Goal: Transaction & Acquisition: Purchase product/service

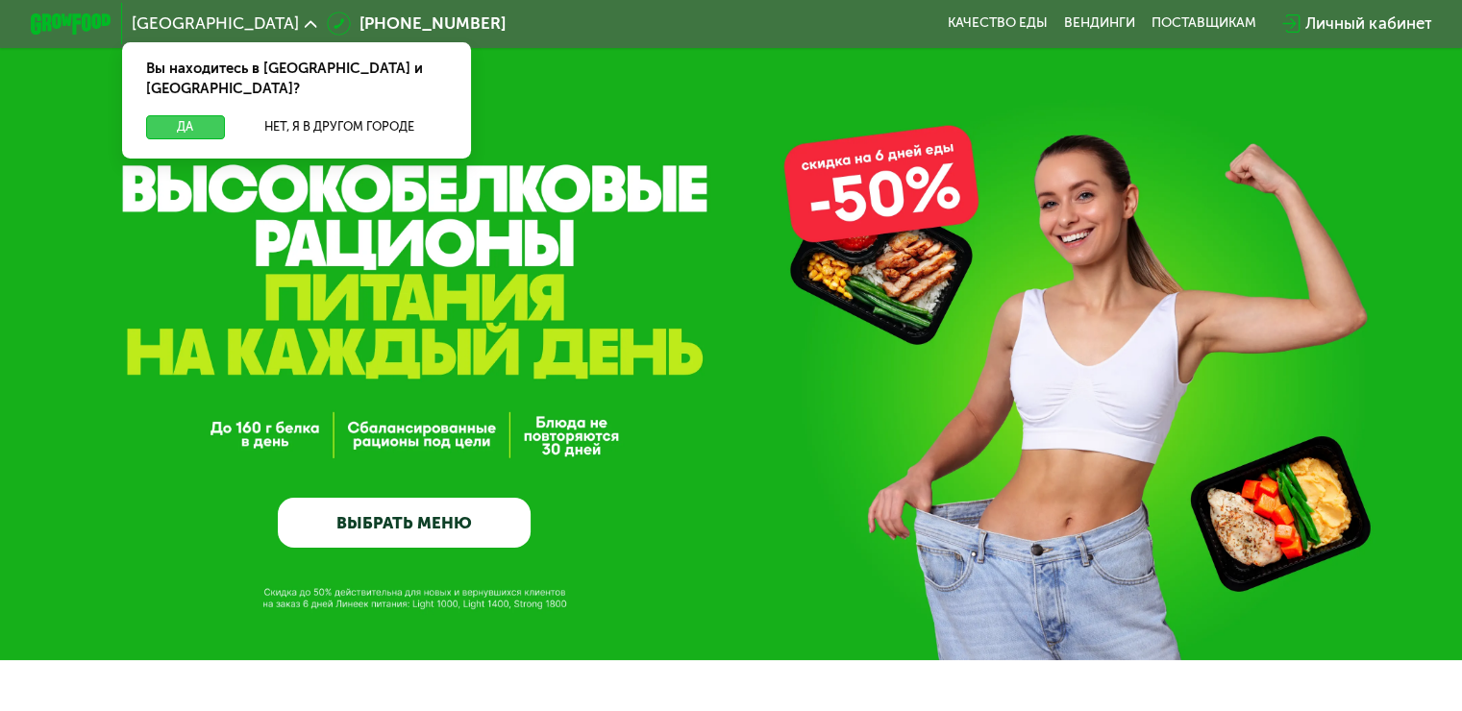
click at [187, 115] on button "Да" at bounding box center [185, 127] width 78 height 24
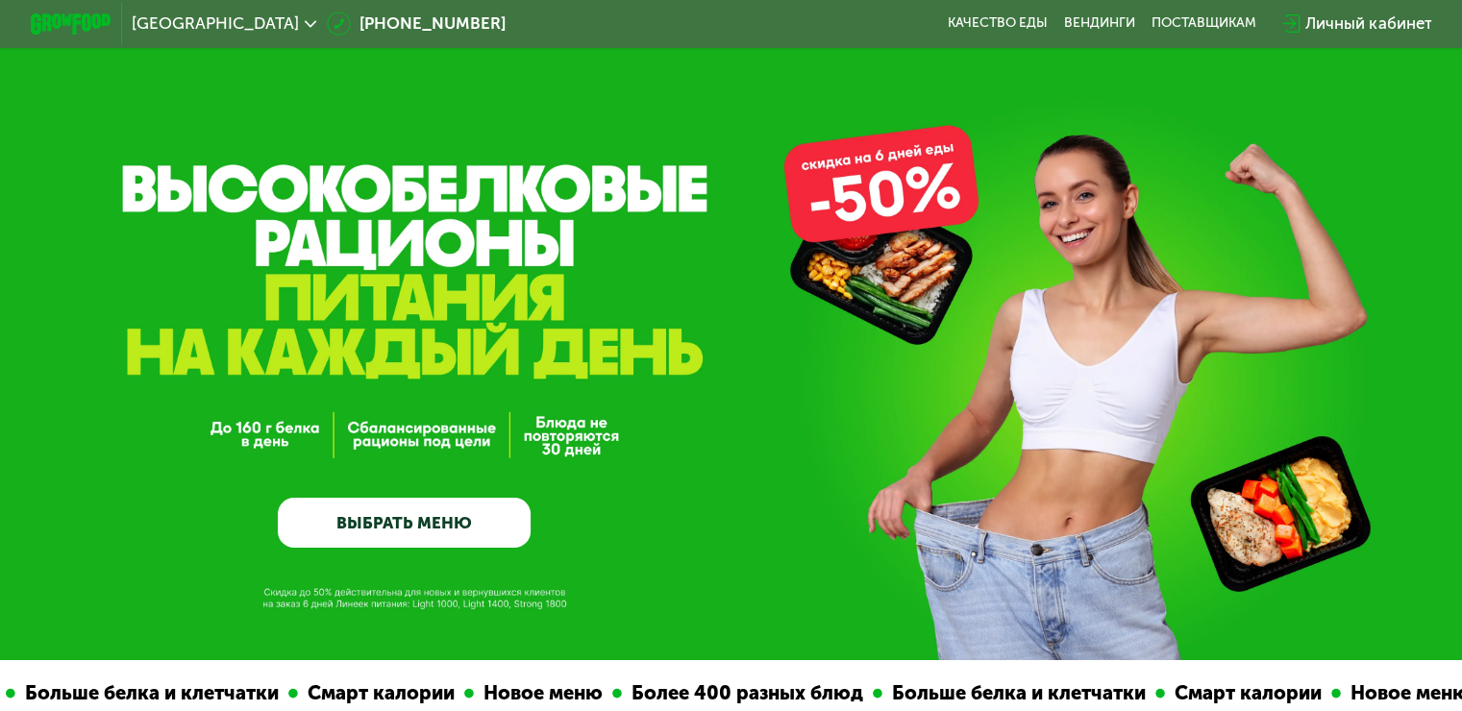
click at [429, 525] on link "ВЫБРАТЬ МЕНЮ" at bounding box center [404, 523] width 253 height 51
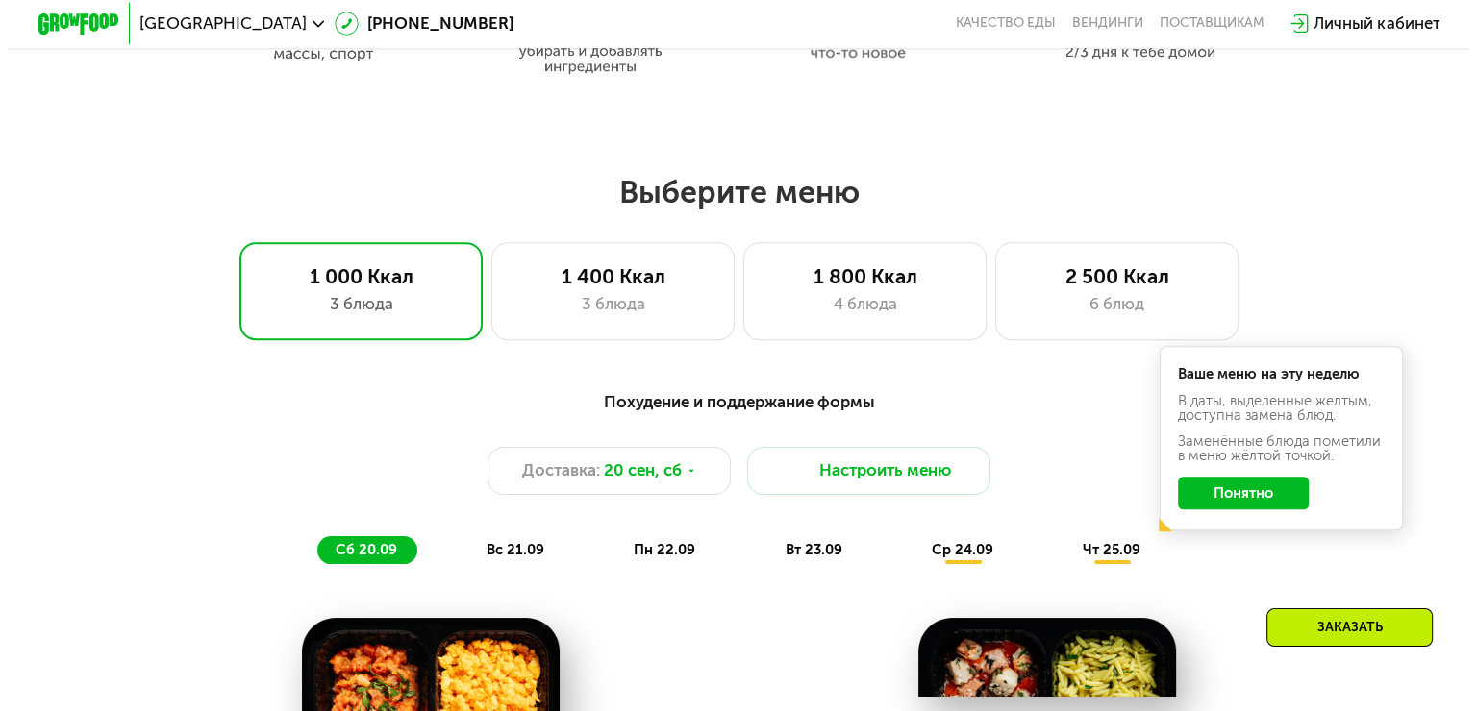
scroll to position [1292, 0]
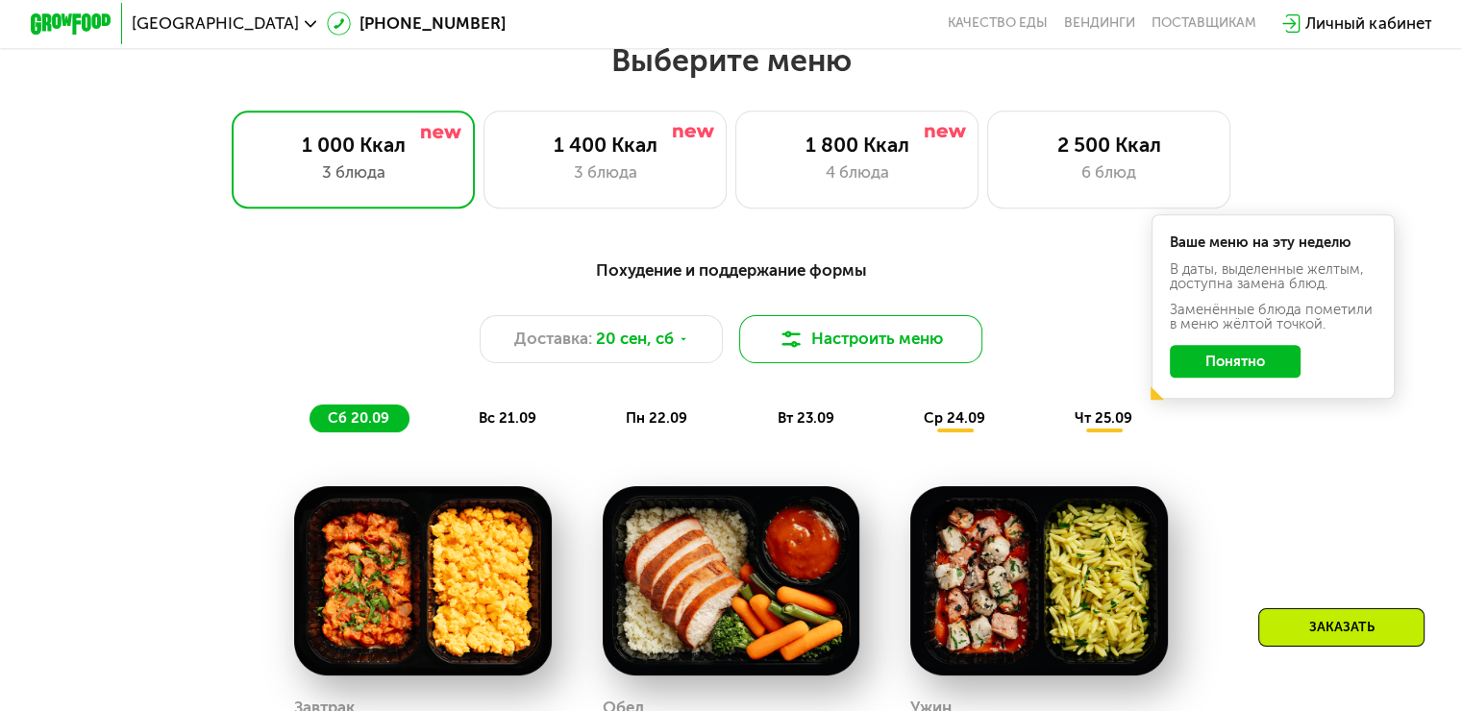
click at [905, 354] on button "Настроить меню" at bounding box center [861, 339] width 244 height 49
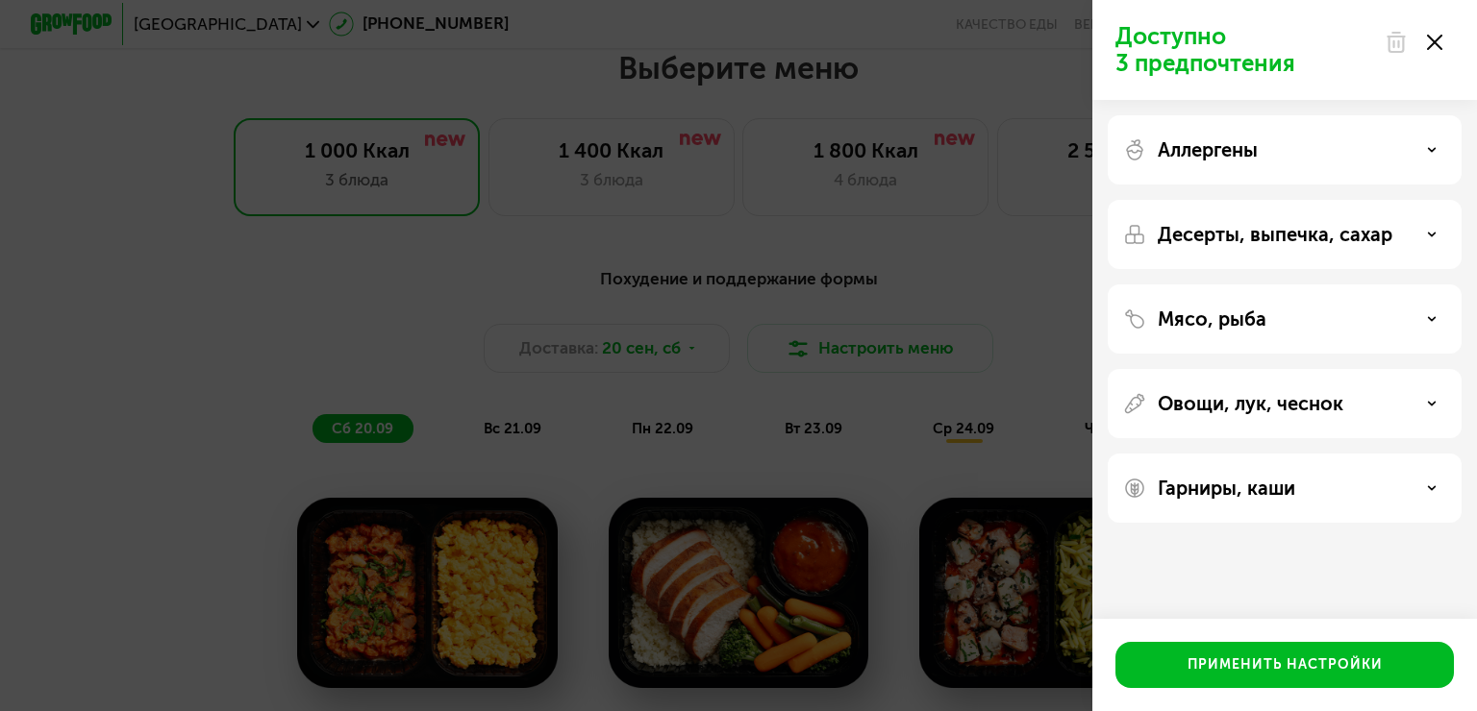
click at [1343, 150] on div "Аллергены" at bounding box center [1284, 149] width 323 height 23
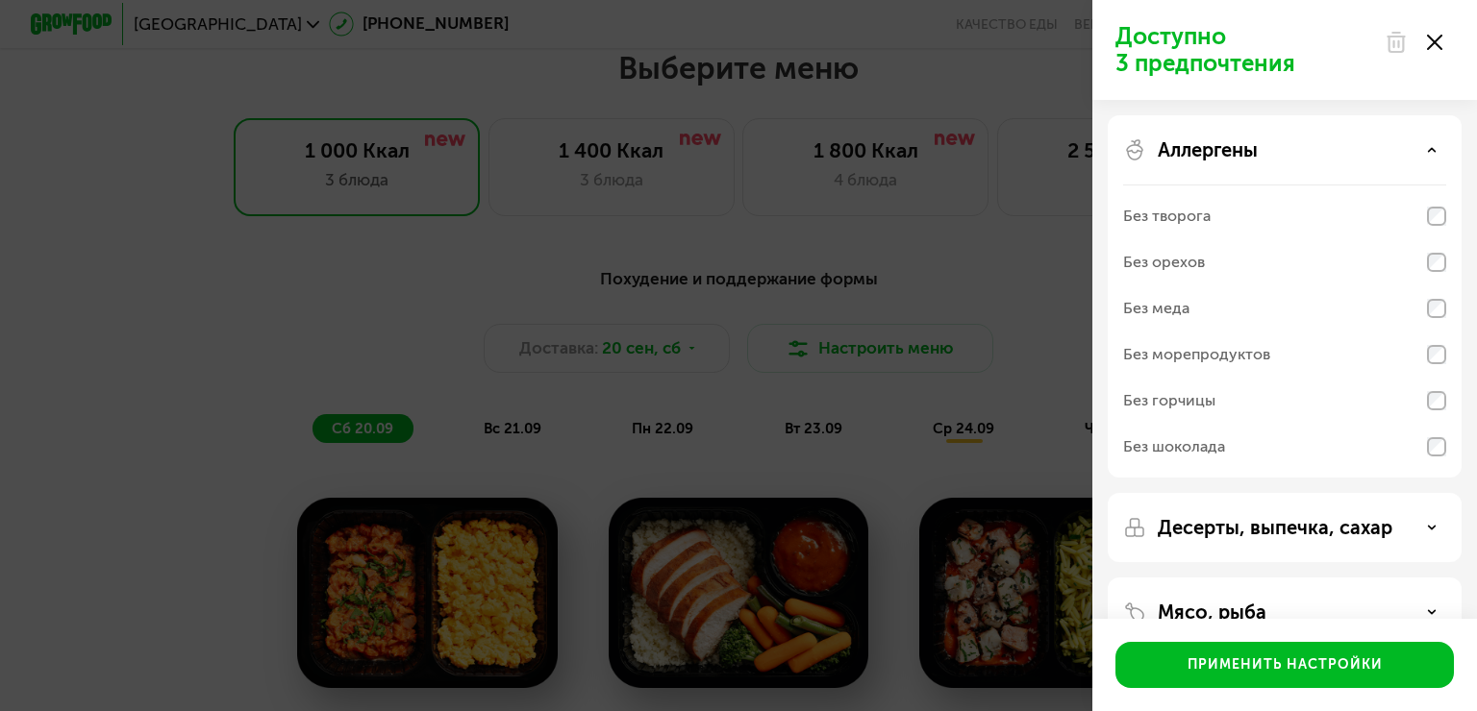
click at [1292, 519] on p "Десерты, выпечка, сахар" at bounding box center [1275, 527] width 235 height 23
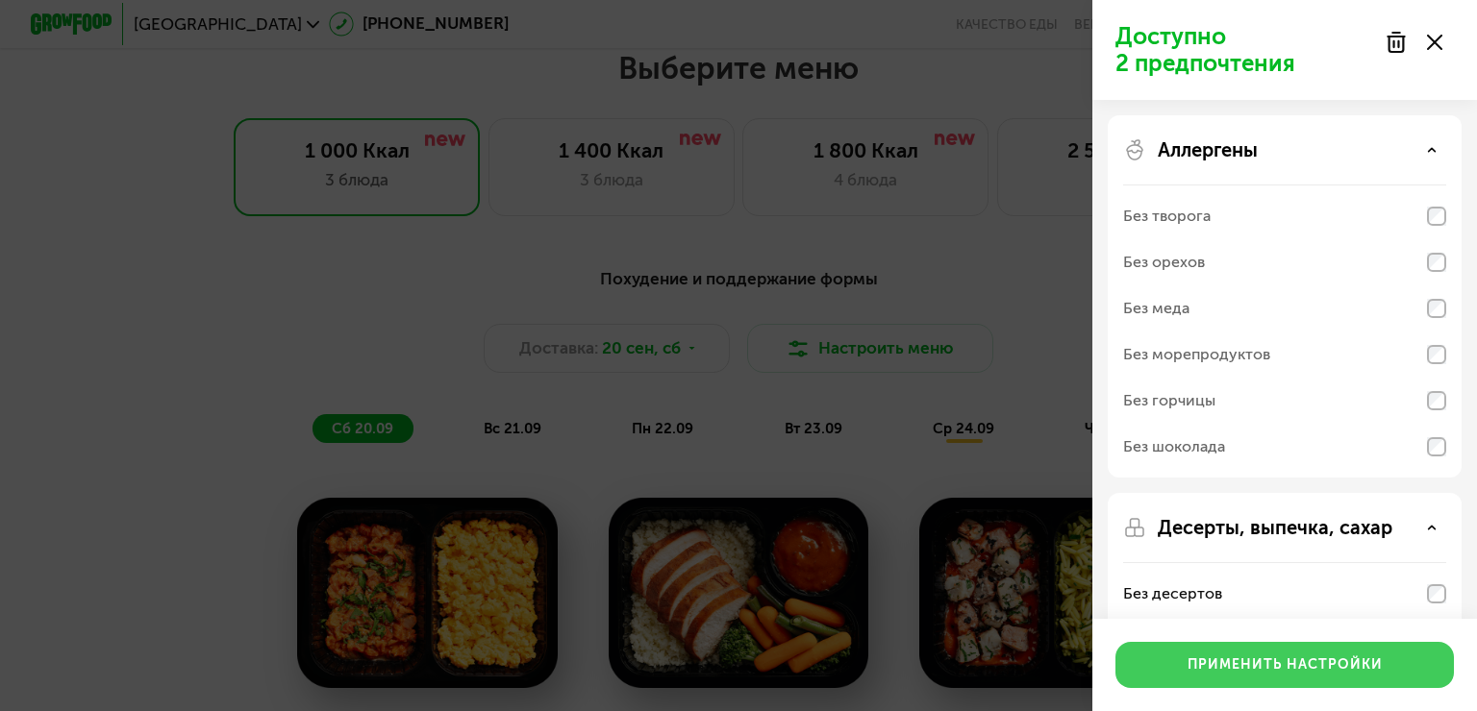
click at [1248, 671] on div "Применить настройки" at bounding box center [1284, 665] width 195 height 19
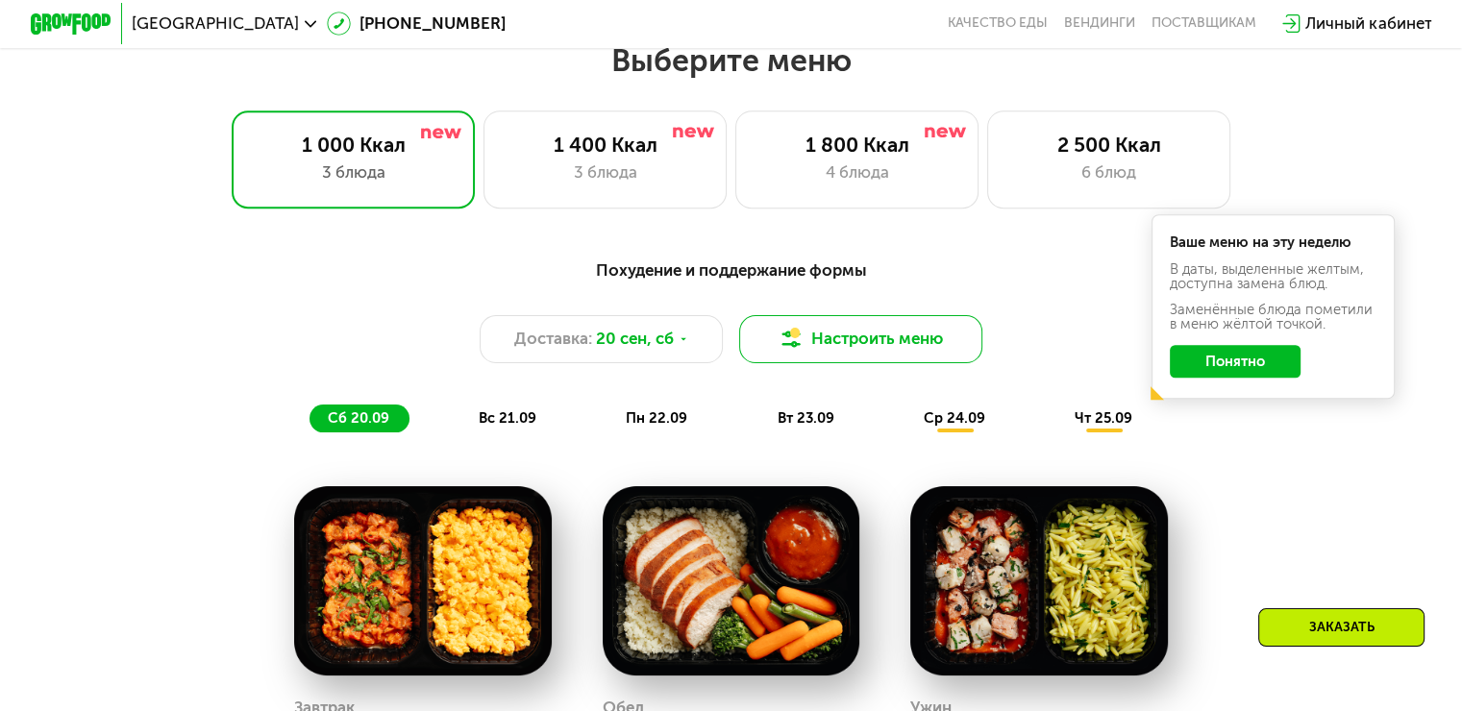
click at [922, 331] on button "Настроить меню" at bounding box center [861, 339] width 244 height 49
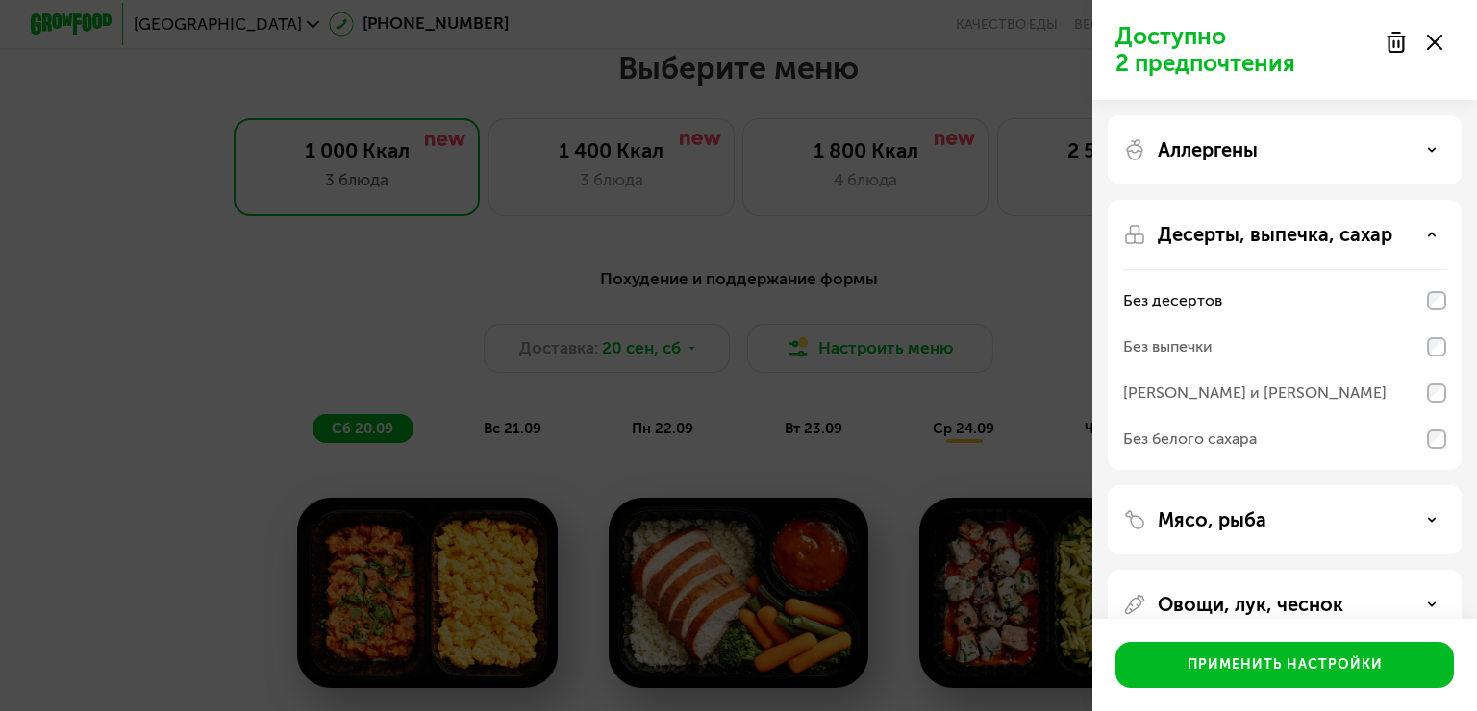
click at [1396, 532] on div "Мясо, рыба" at bounding box center [1285, 520] width 354 height 69
click at [1430, 527] on div "Мясо, рыба" at bounding box center [1284, 520] width 323 height 23
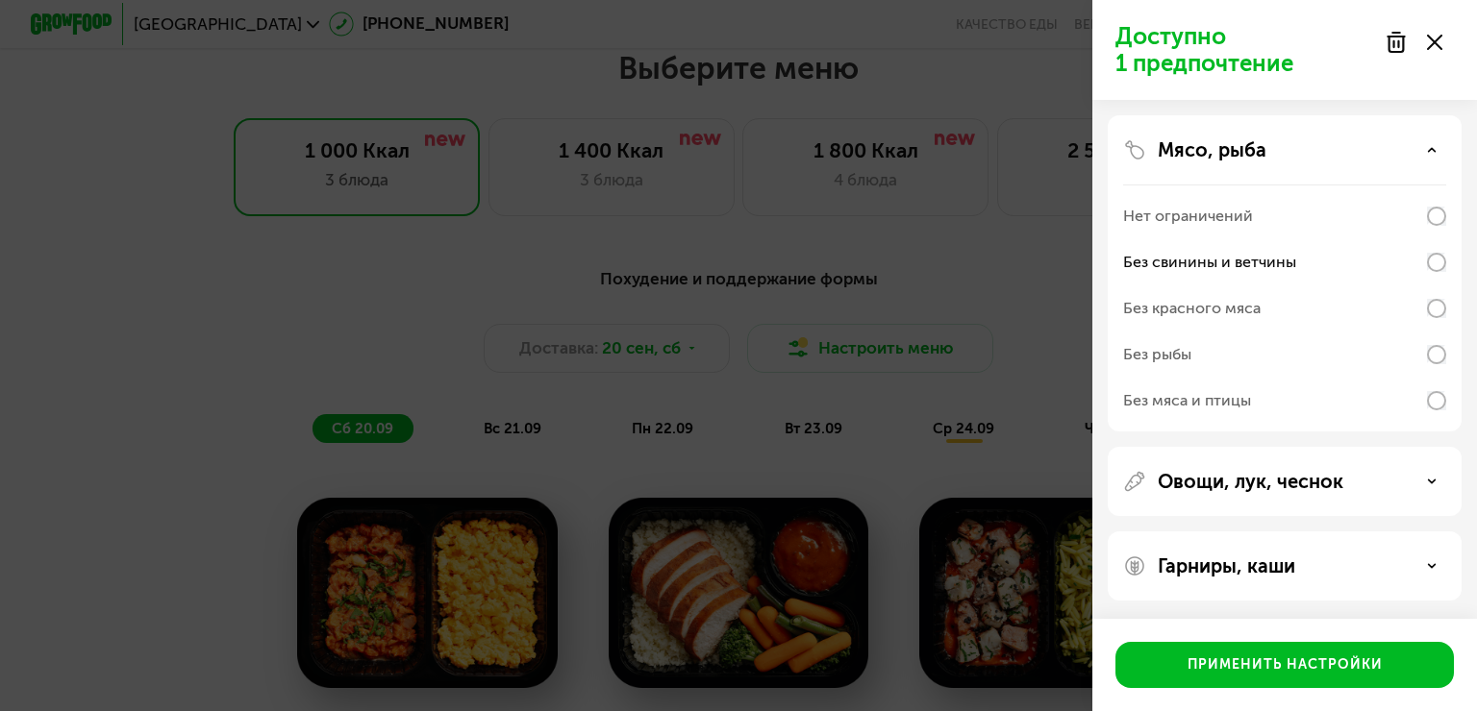
click at [1388, 483] on div "Овощи, лук, чеснок" at bounding box center [1284, 481] width 323 height 23
click at [1401, 489] on div "Овощи, лук, чеснок" at bounding box center [1284, 481] width 323 height 23
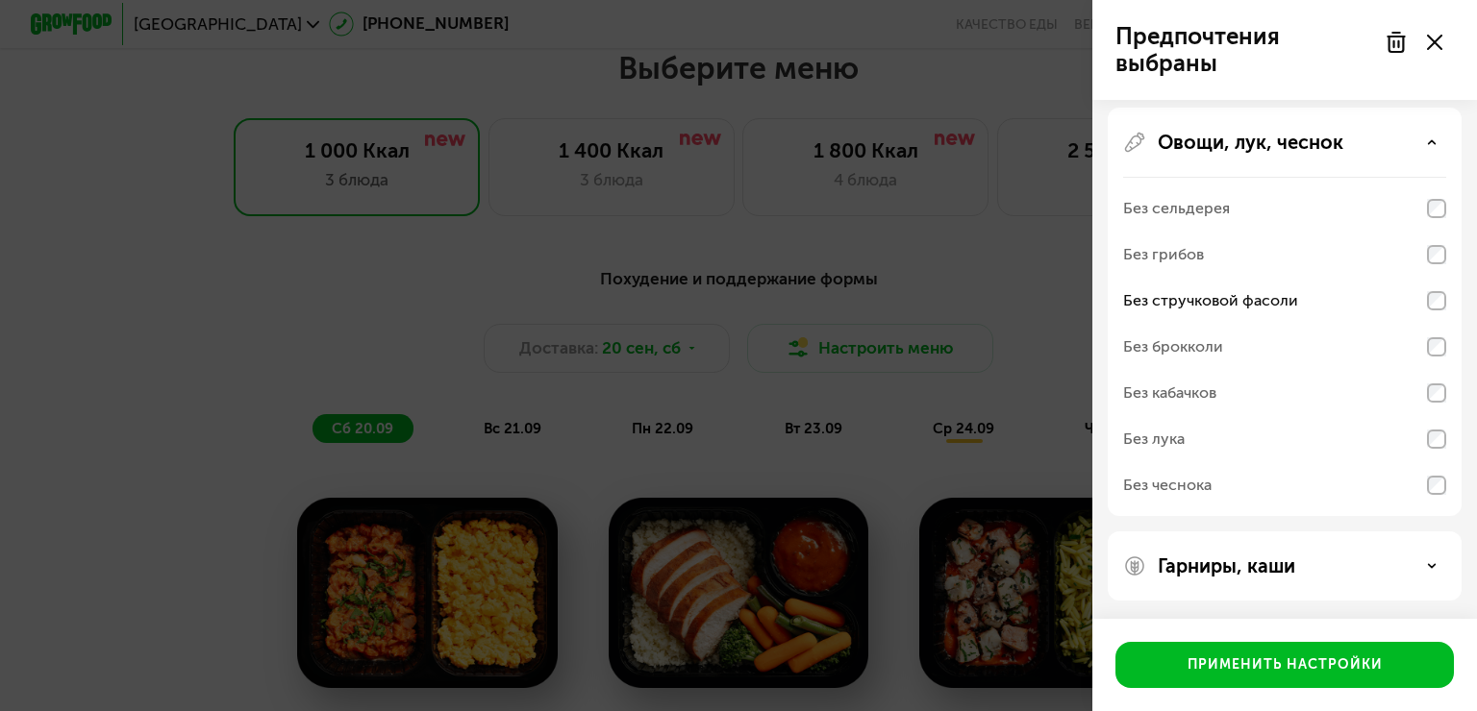
click at [1419, 563] on div "Гарниры, каши" at bounding box center [1284, 566] width 323 height 23
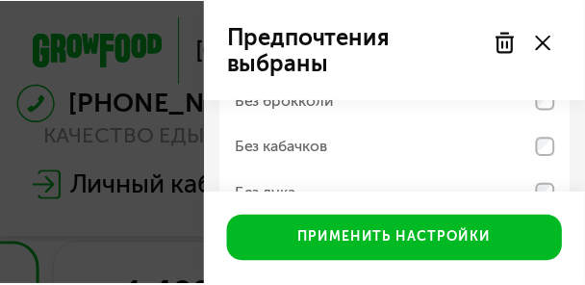
scroll to position [957, 0]
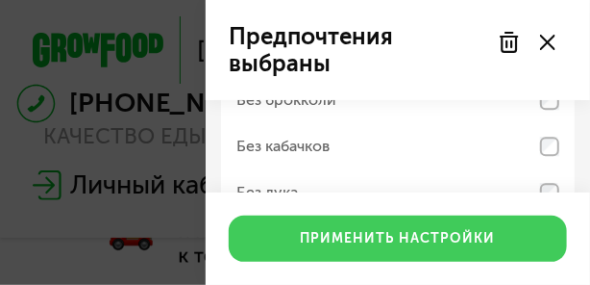
click at [508, 244] on button "Применить настройки" at bounding box center [398, 238] width 338 height 46
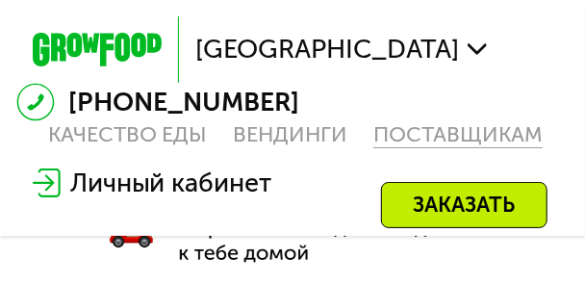
scroll to position [1165, 0]
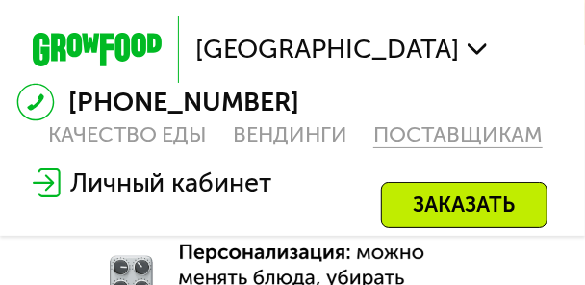
click at [513, 146] on div "поставщикам" at bounding box center [457, 134] width 169 height 26
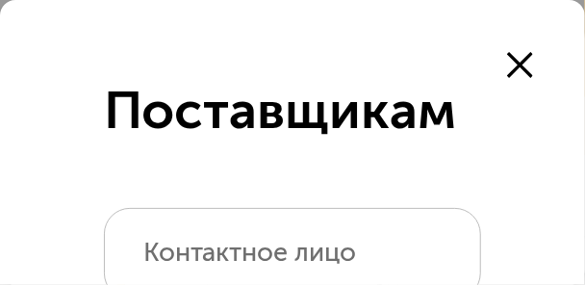
scroll to position [916, 0]
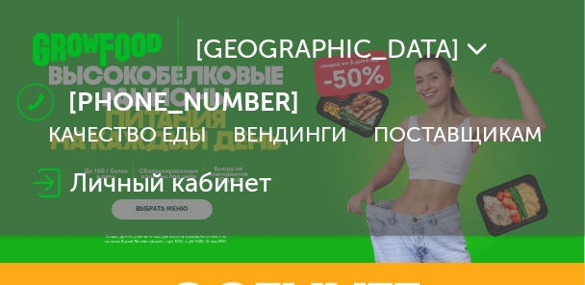
click at [179, 226] on div "Москва [PHONE_NUMBER] Качество еды [PERSON_NAME] поставщикам Личный кабинет" at bounding box center [292, 118] width 585 height 236
click at [189, 206] on div "Личный кабинет" at bounding box center [152, 182] width 272 height 71
click at [141, 189] on div "Личный кабинет" at bounding box center [171, 182] width 202 height 39
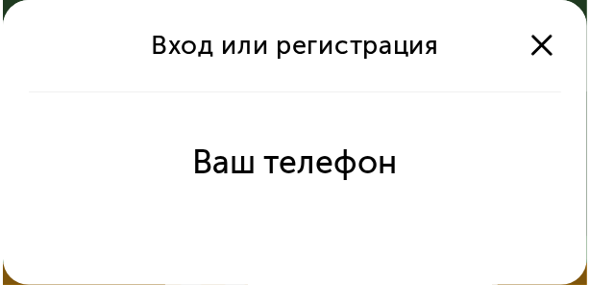
scroll to position [53, 0]
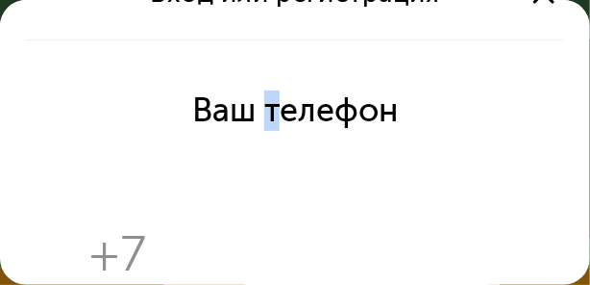
drag, startPoint x: 264, startPoint y: 131, endPoint x: 253, endPoint y: 133, distance: 11.7
click at [358, 101] on div "Ваш телефон" at bounding box center [295, 110] width 206 height 39
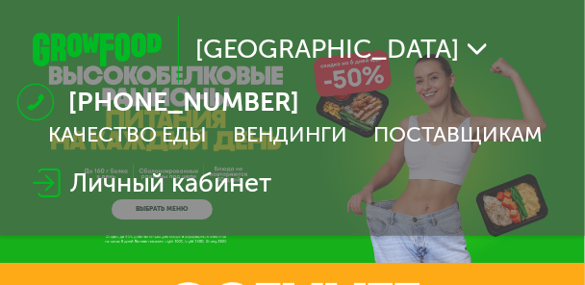
click at [220, 189] on div "Личный кабинет" at bounding box center [171, 182] width 202 height 39
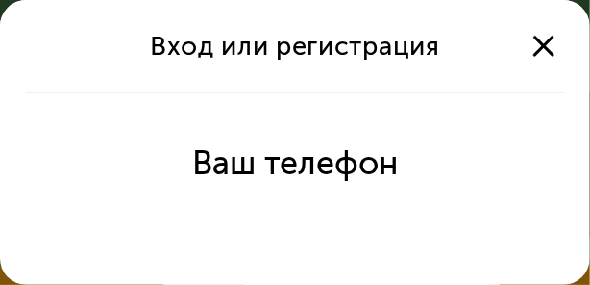
scroll to position [53, 0]
